Goal: Information Seeking & Learning: Learn about a topic

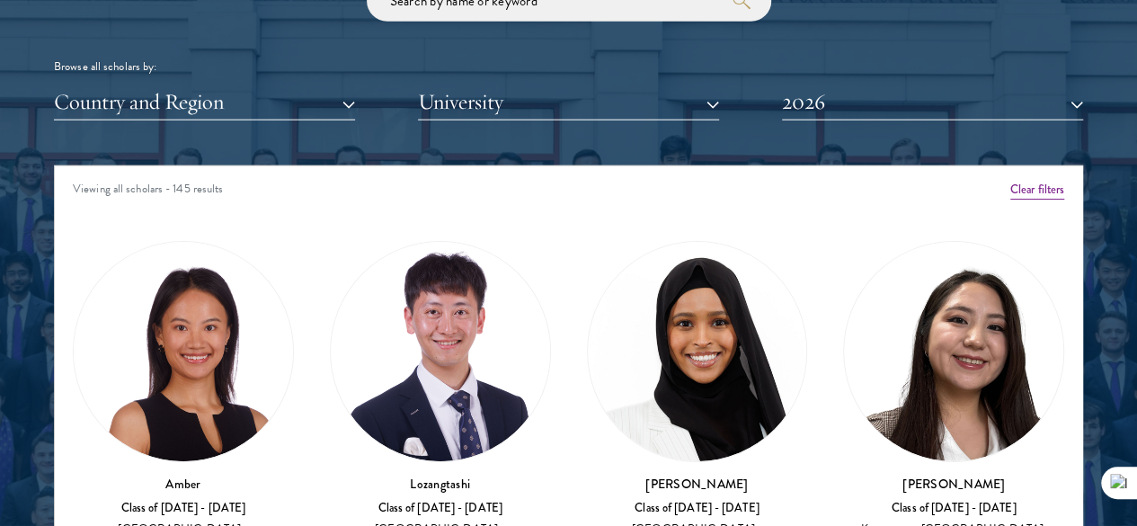
scroll to position [2247, 0]
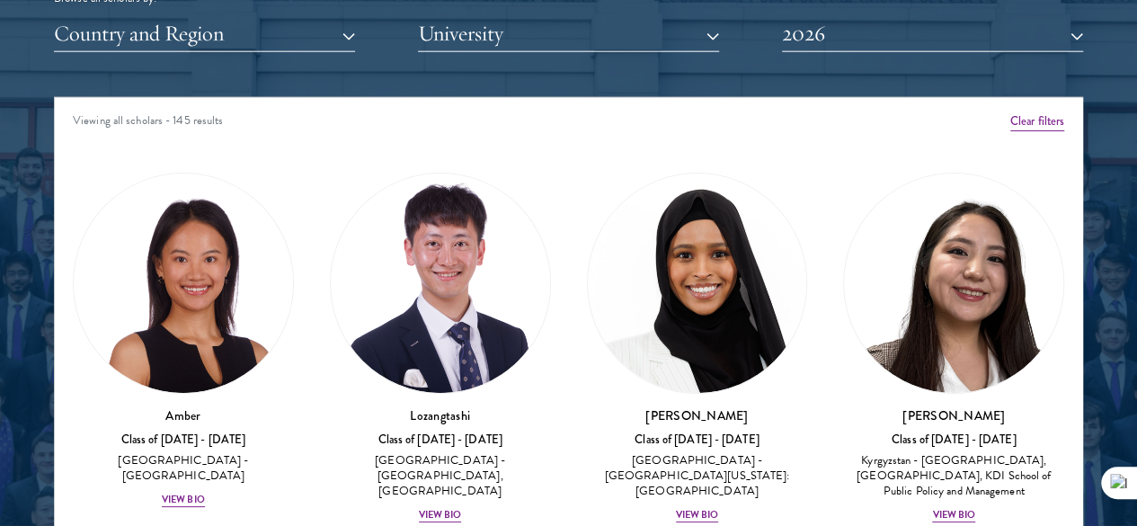
drag, startPoint x: 213, startPoint y: 371, endPoint x: 297, endPoint y: 138, distance: 248.2
click at [297, 155] on div "Amber Class of 2025 - 2026 China - Peking University View Bio" at bounding box center [183, 341] width 257 height 372
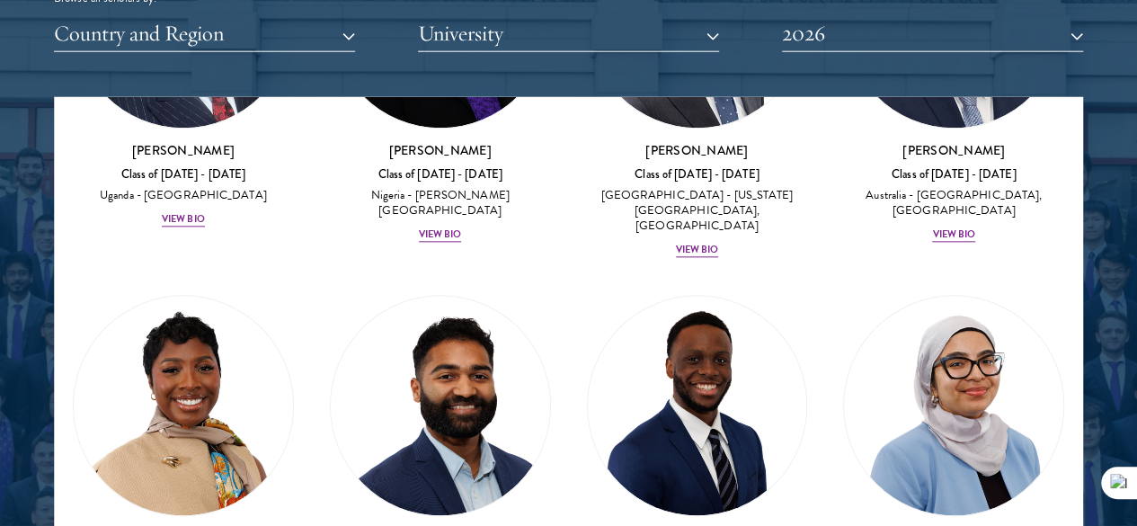
scroll to position [1048, 0]
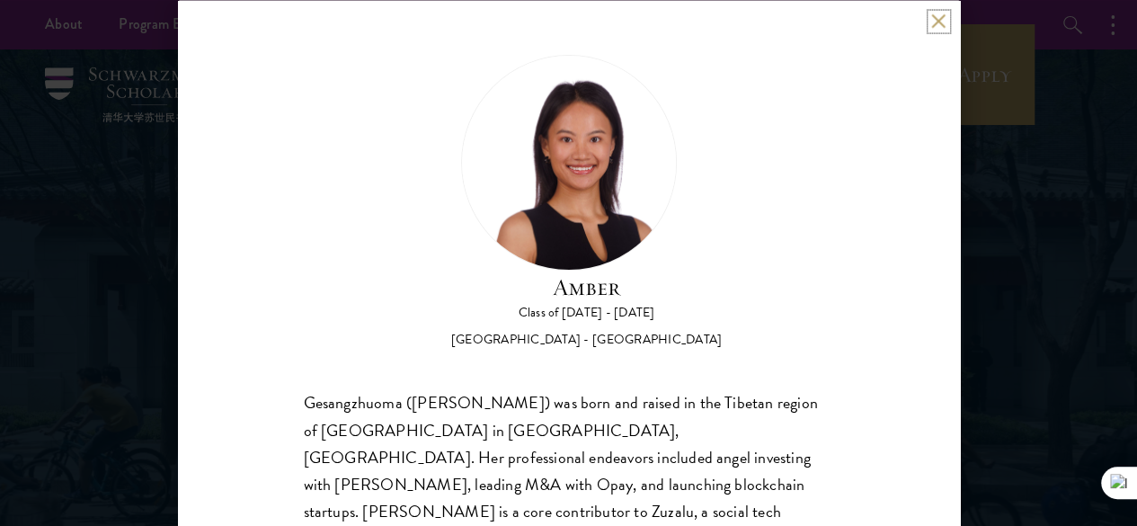
scroll to position [149, 0]
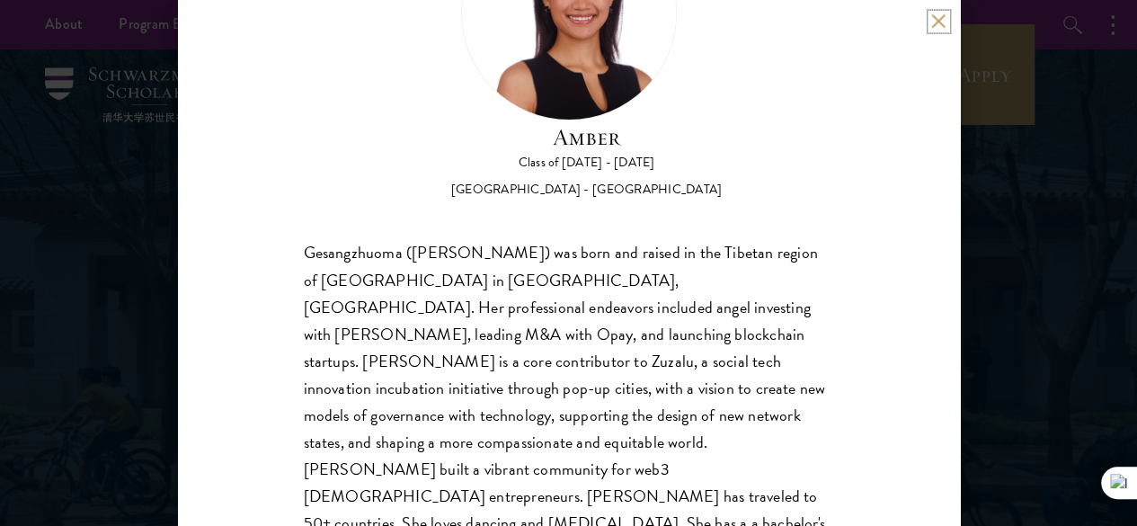
click at [942, 17] on button at bounding box center [938, 20] width 15 height 15
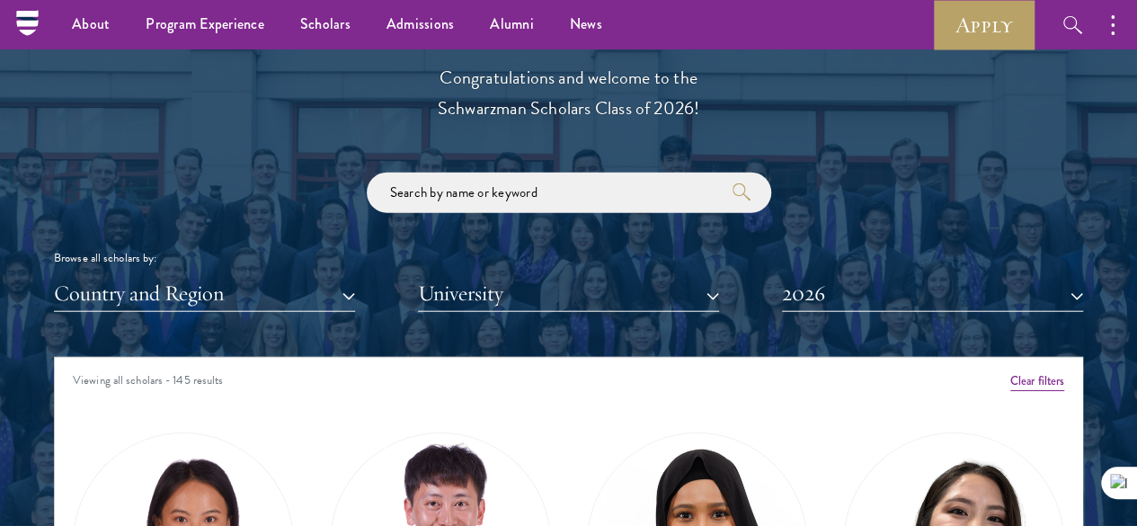
scroll to position [1947, 0]
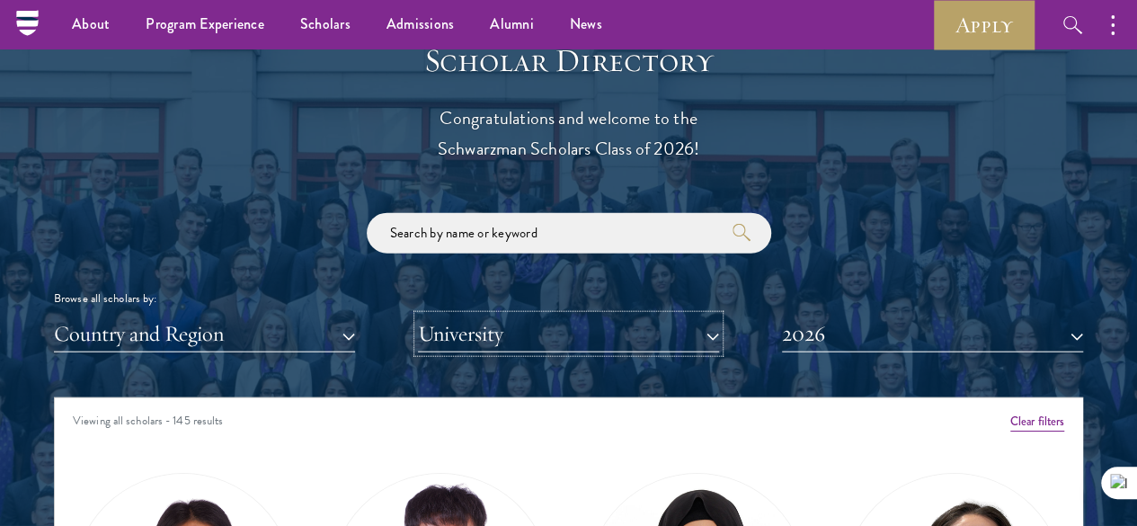
click at [656, 315] on button "University" at bounding box center [568, 333] width 301 height 37
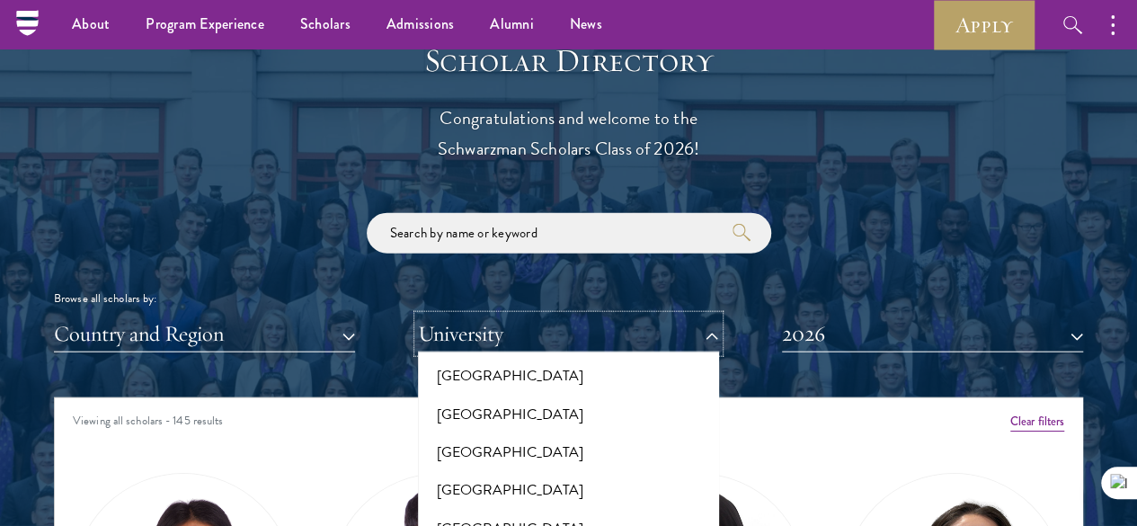
scroll to position [749, 0]
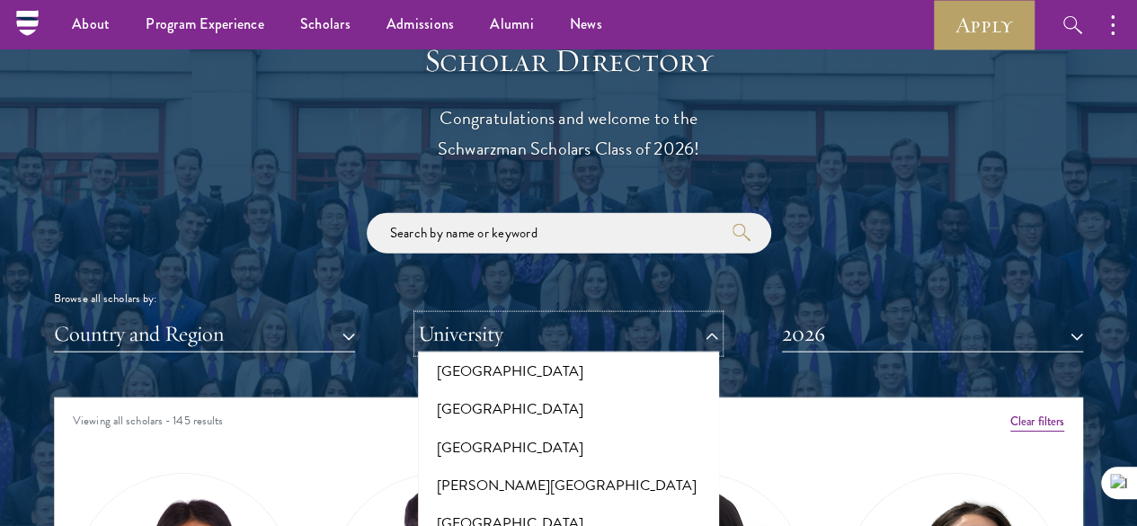
click at [600, 315] on button "University" at bounding box center [568, 333] width 301 height 37
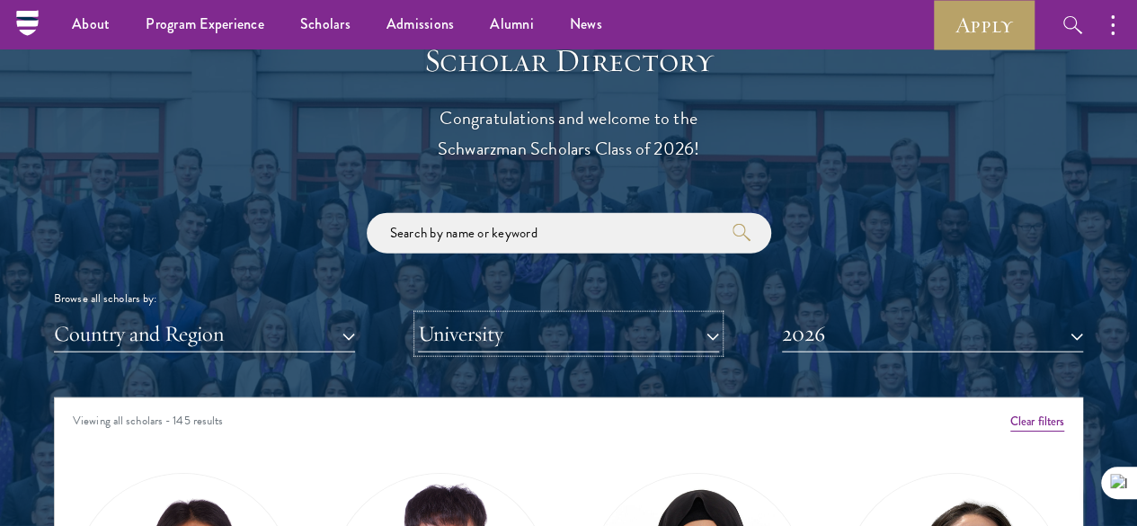
click at [602, 315] on button "University" at bounding box center [568, 333] width 301 height 37
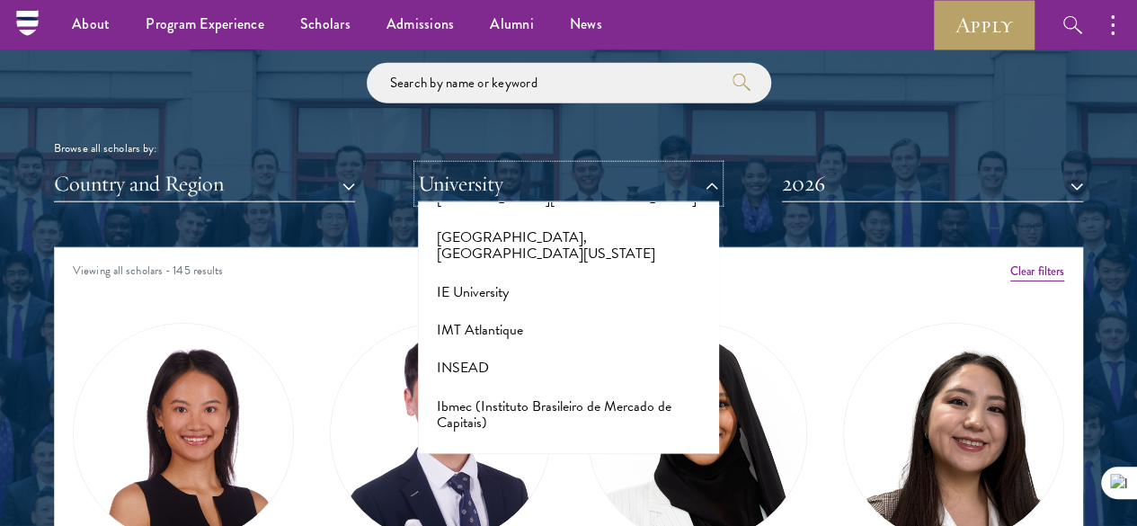
scroll to position [5093, 0]
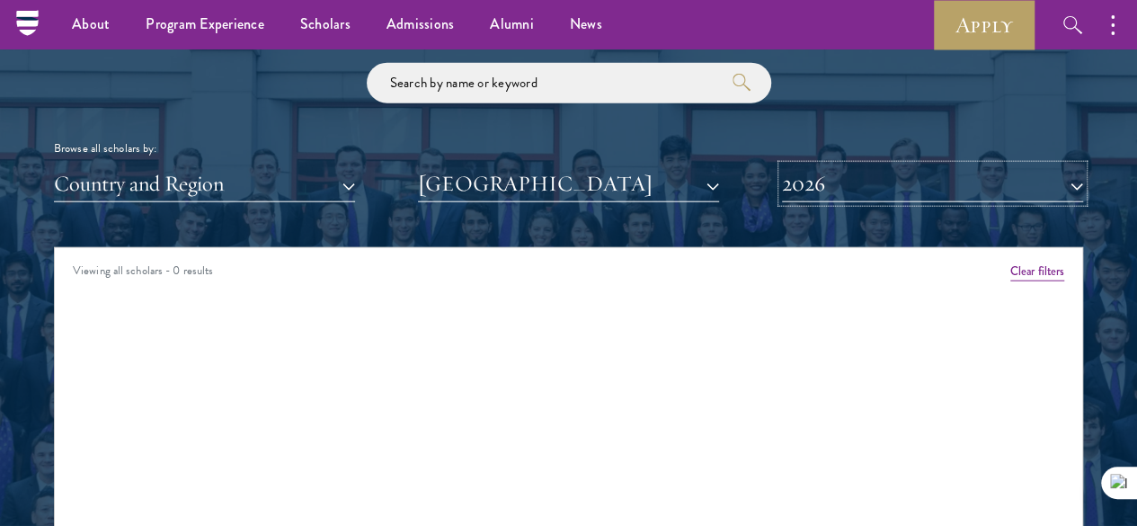
click at [875, 165] on button "2026" at bounding box center [932, 183] width 301 height 37
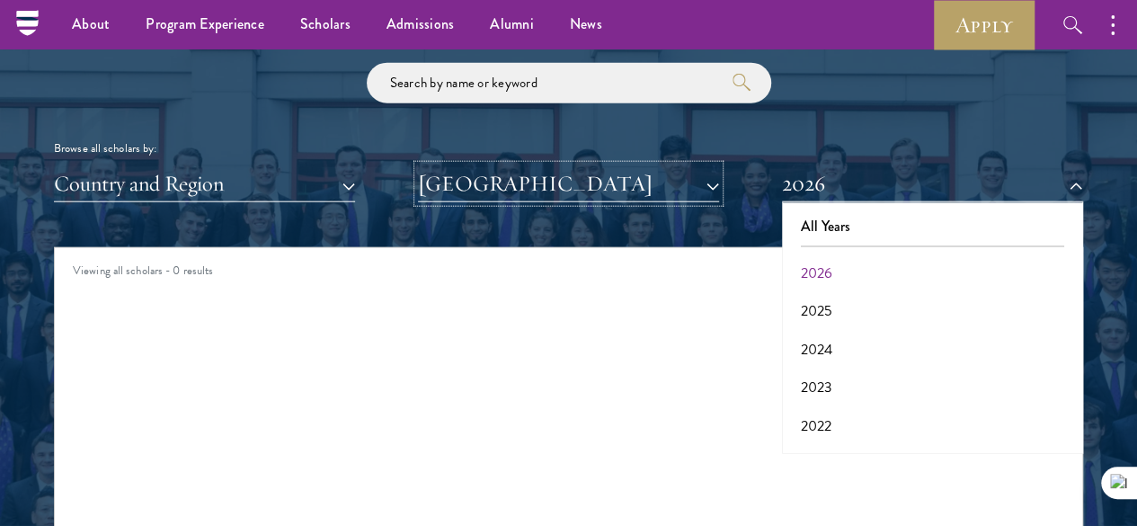
click at [698, 165] on button "[GEOGRAPHIC_DATA]" at bounding box center [568, 183] width 301 height 37
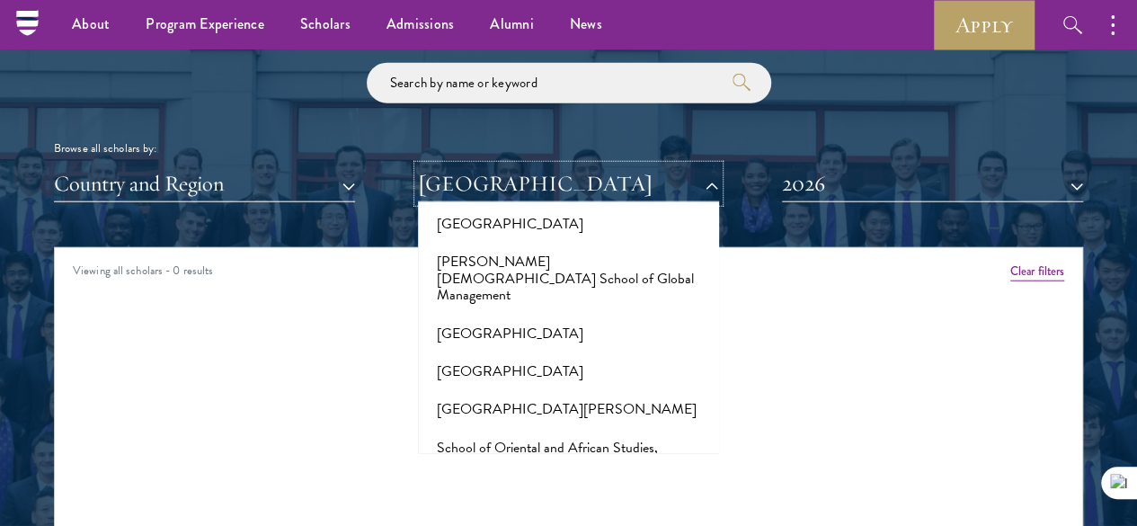
scroll to position [9887, 0]
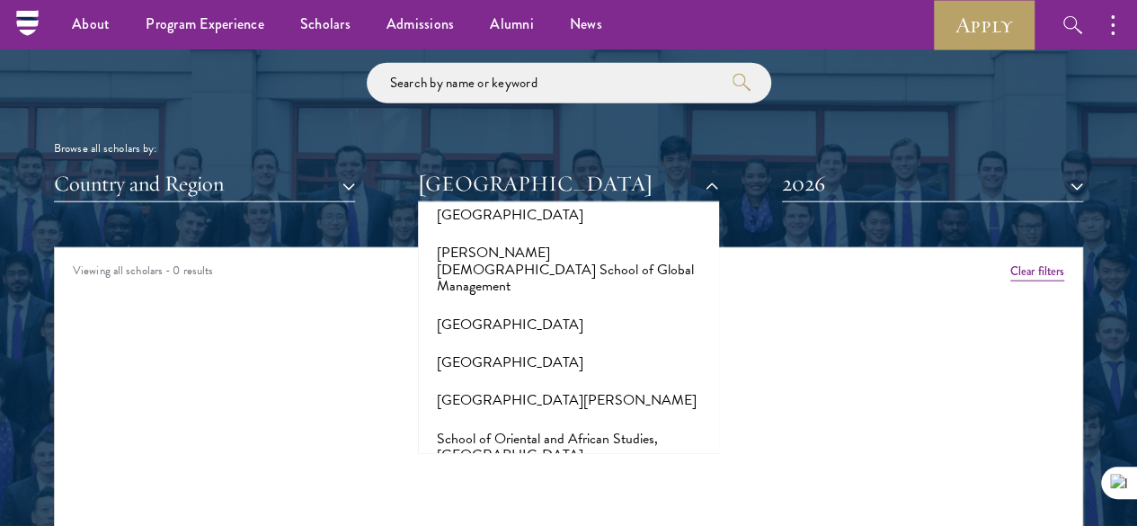
click at [581, 512] on button "[GEOGRAPHIC_DATA]" at bounding box center [568, 531] width 290 height 38
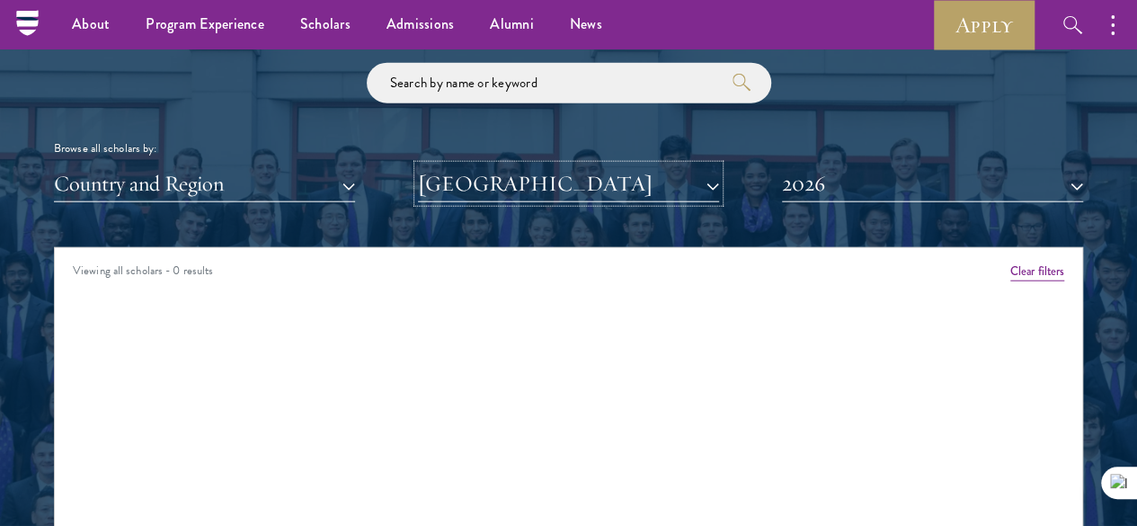
click at [593, 165] on button "[GEOGRAPHIC_DATA]" at bounding box center [568, 183] width 301 height 37
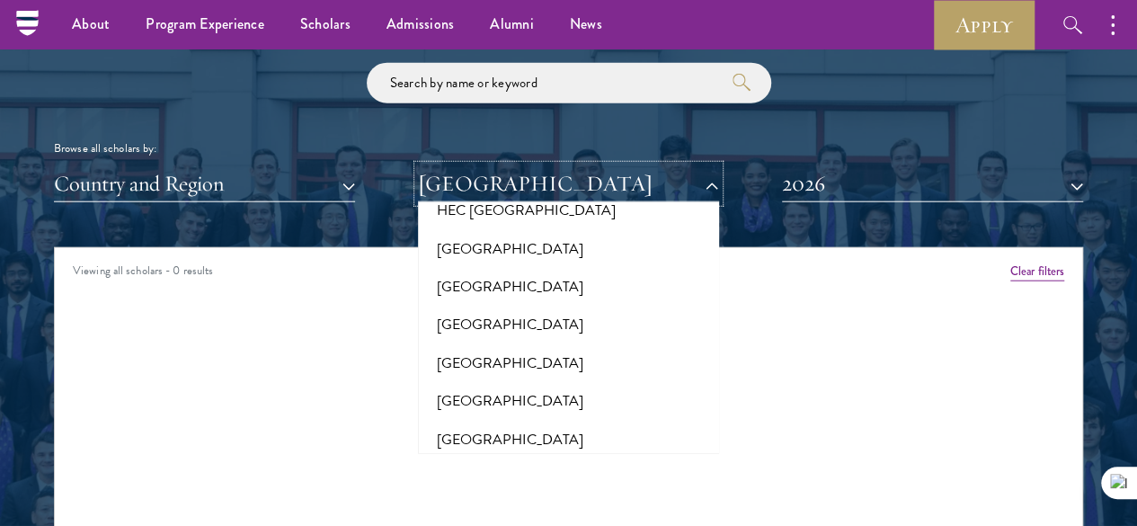
scroll to position [4494, 0]
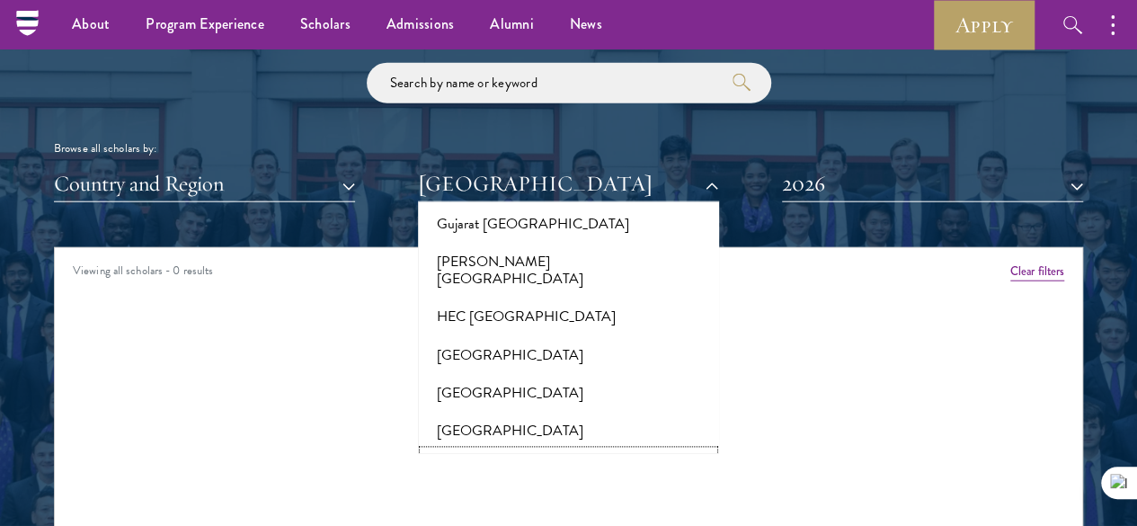
click at [544, 451] on button "[GEOGRAPHIC_DATA]" at bounding box center [568, 470] width 290 height 38
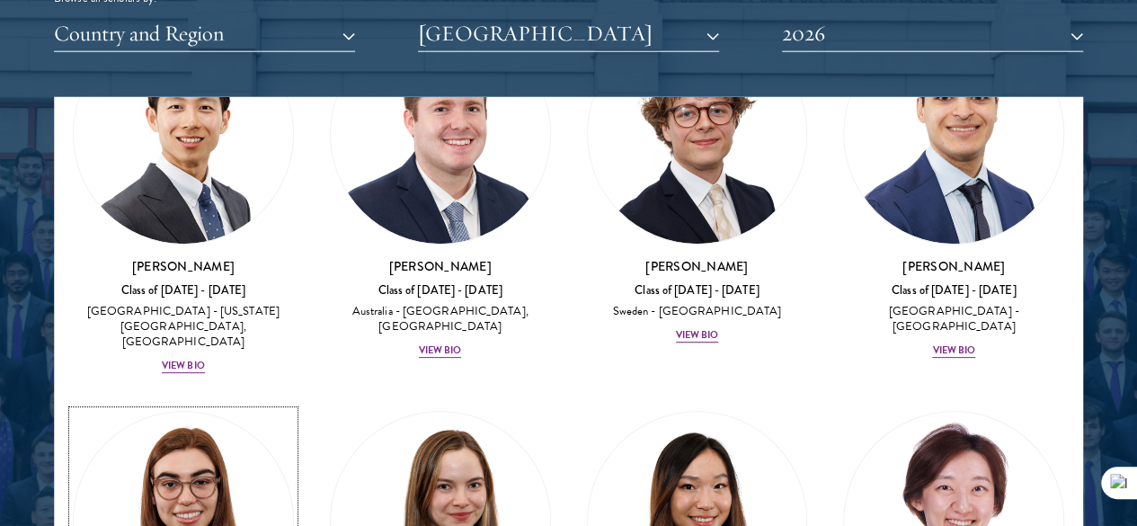
scroll to position [299, 0]
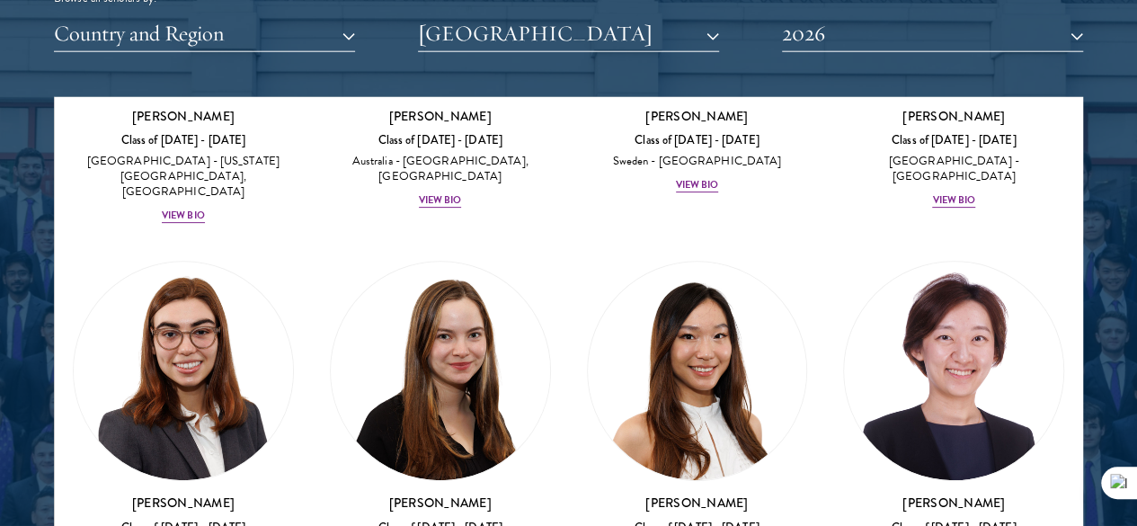
drag, startPoint x: 388, startPoint y: 427, endPoint x: 461, endPoint y: 194, distance: 243.9
click at [569, 243] on div "Stephanie Lin Class of 2025 - 2026 United States of America - Harvard Universit…" at bounding box center [697, 429] width 257 height 372
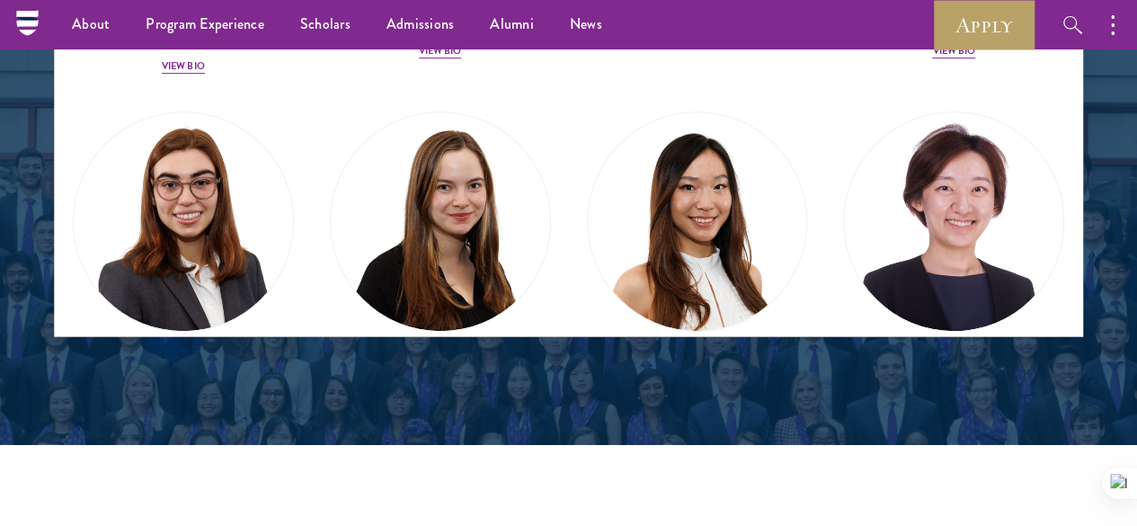
scroll to position [2396, 0]
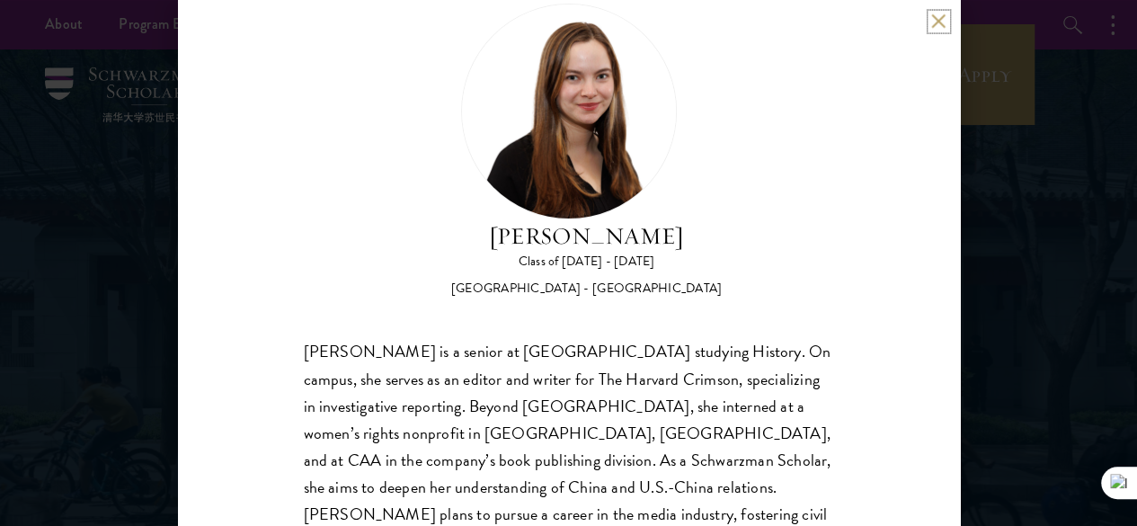
scroll to position [76, 0]
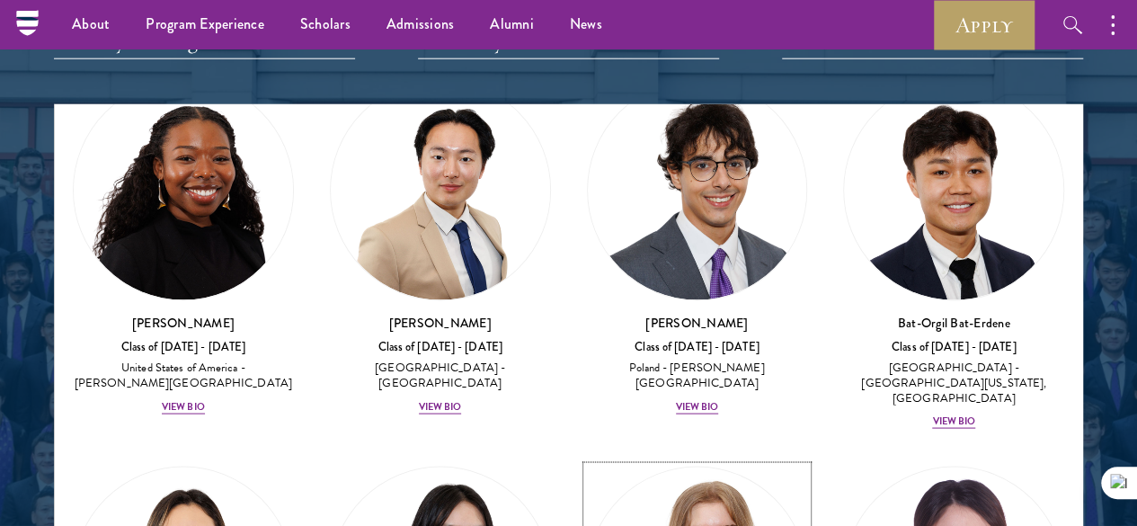
scroll to position [1798, 0]
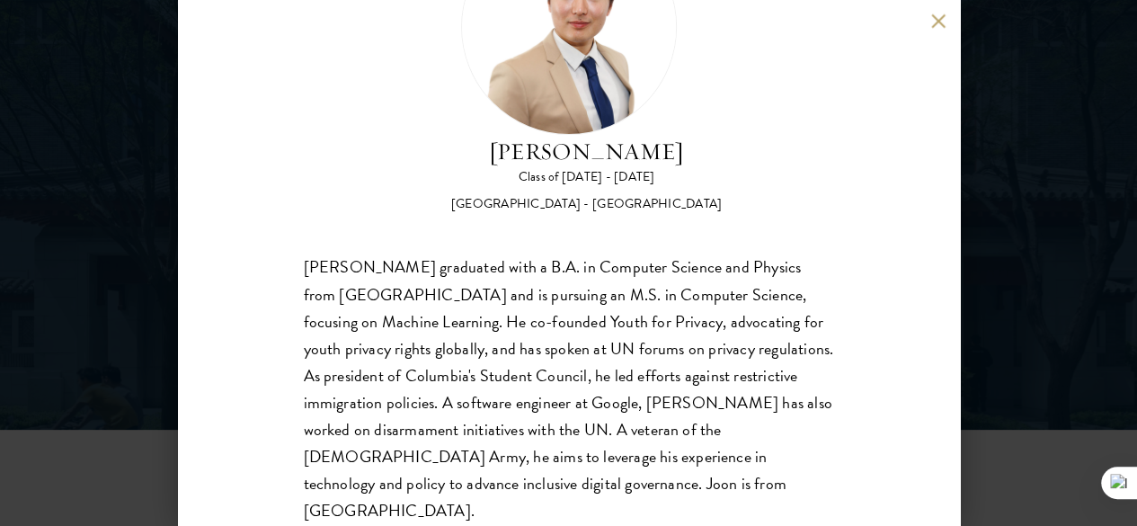
scroll to position [149, 0]
drag, startPoint x: 630, startPoint y: 337, endPoint x: 1150, endPoint y: 568, distance: 568.6
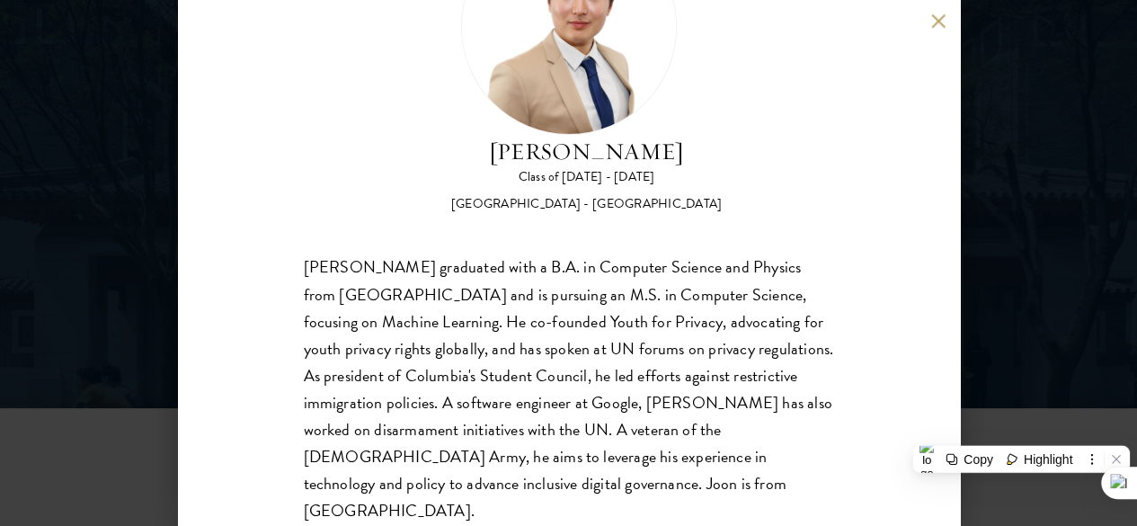
click at [813, 344] on div "Beom Joon Baek graduated with a B.A. in Computer Science and Physics from Colum…" at bounding box center [569, 389] width 530 height 270
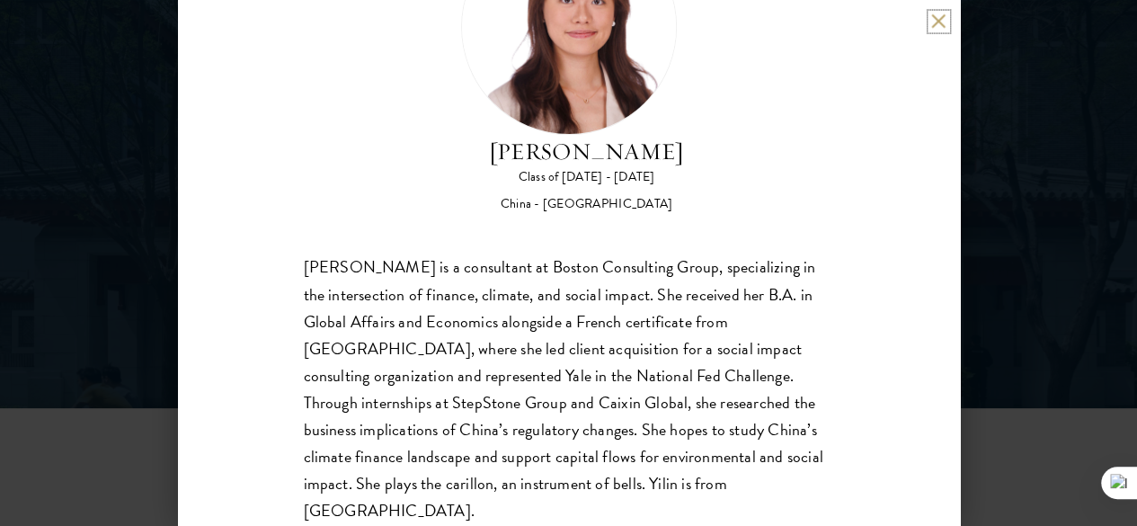
scroll to position [299, 0]
